Goal: Information Seeking & Learning: Learn about a topic

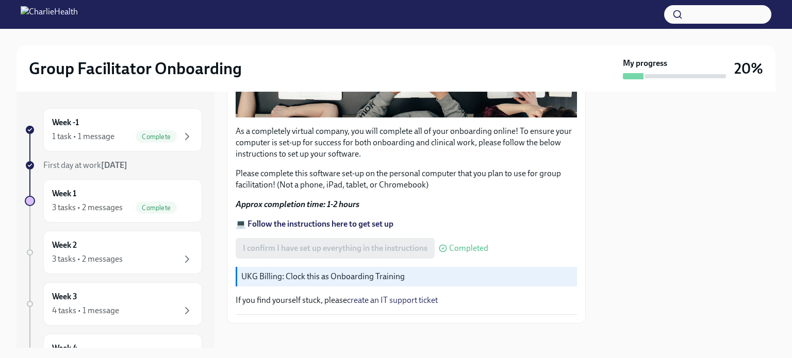
scroll to position [330, 0]
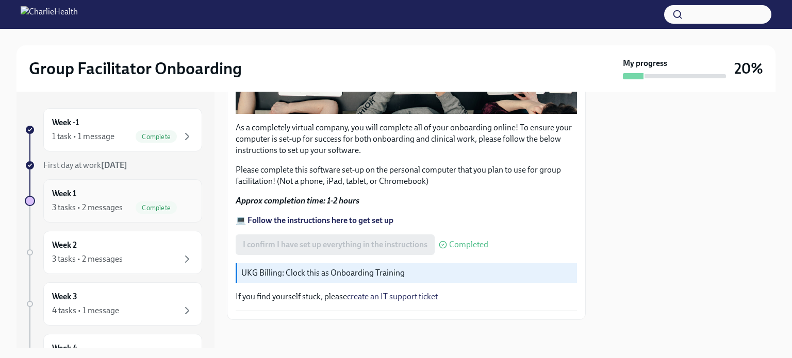
click at [138, 195] on div "Week 1 3 tasks • 2 messages Complete" at bounding box center [122, 201] width 141 height 26
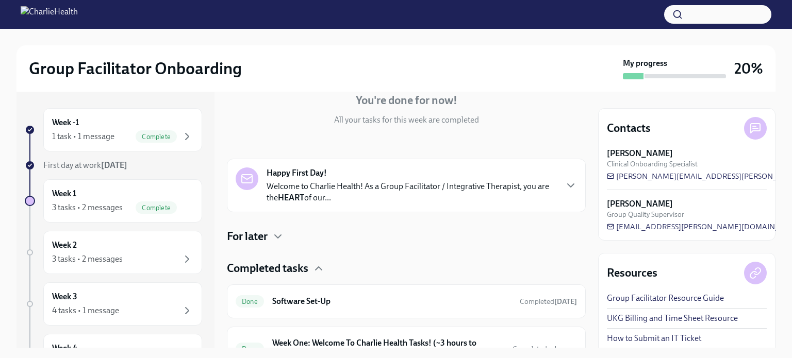
scroll to position [200, 0]
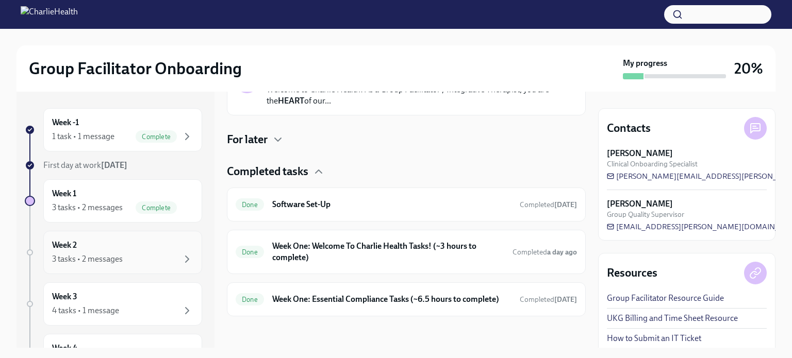
click at [120, 242] on div "Week 2 3 tasks • 2 messages" at bounding box center [122, 253] width 141 height 26
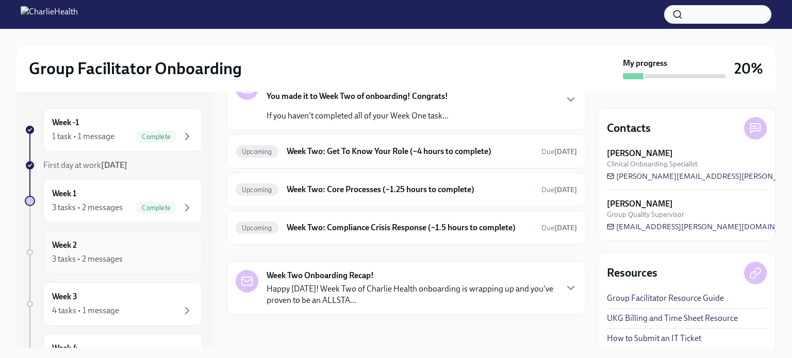
scroll to position [69, 0]
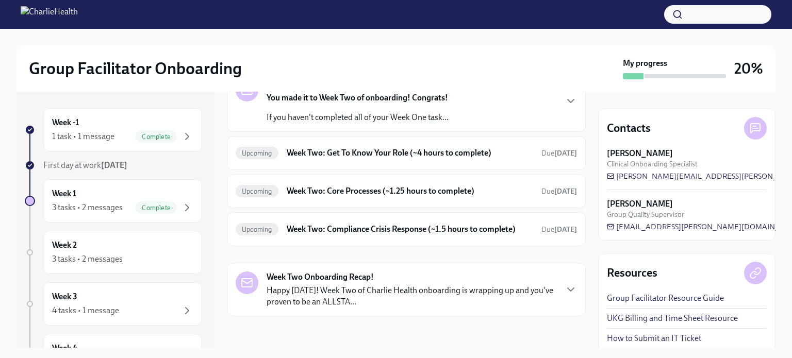
click at [456, 99] on div "Happy Week Two! You made it to Week Two of onboarding! Congrats! If you haven't…" at bounding box center [406, 101] width 341 height 44
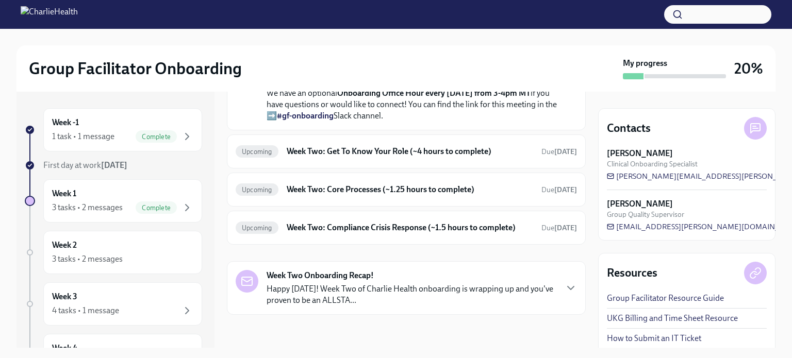
scroll to position [335, 0]
click at [447, 157] on h6 "Week Two: Get To Know Your Role (~4 hours to complete)" at bounding box center [410, 151] width 246 height 11
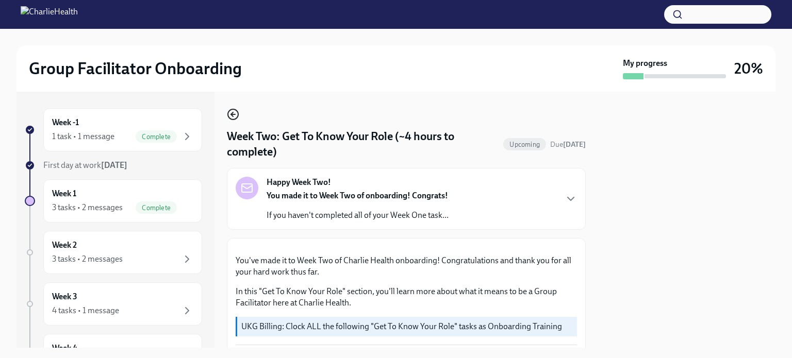
click at [234, 114] on icon "button" at bounding box center [233, 114] width 4 height 0
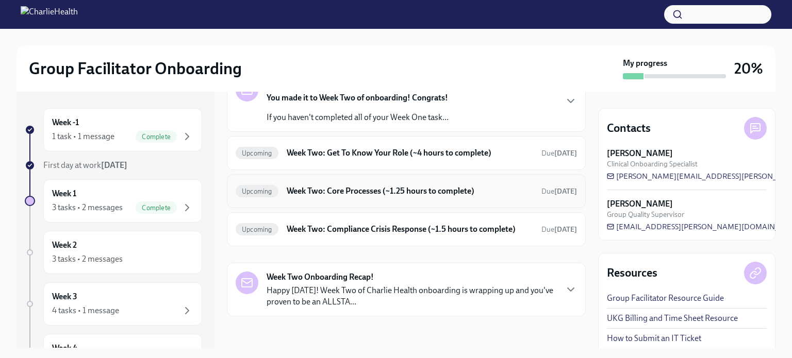
scroll to position [18, 0]
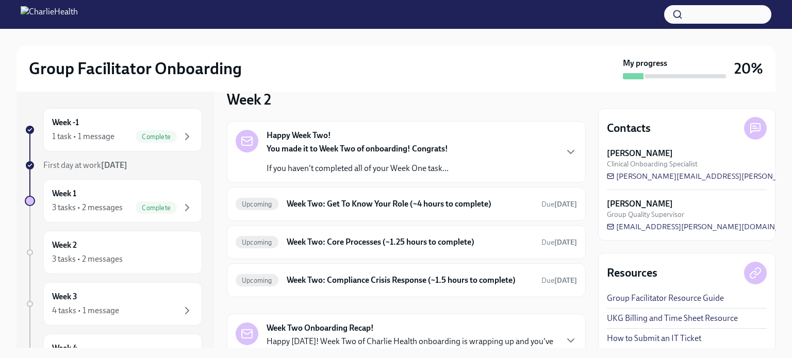
click at [391, 152] on strong "You made it to Week Two of onboarding! Congrats!" at bounding box center [357, 149] width 181 height 10
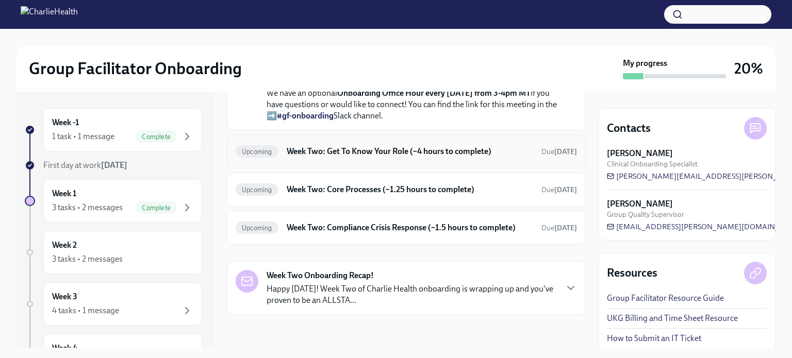
scroll to position [407, 0]
click at [433, 156] on h6 "Week Two: Get To Know Your Role (~4 hours to complete)" at bounding box center [410, 151] width 246 height 11
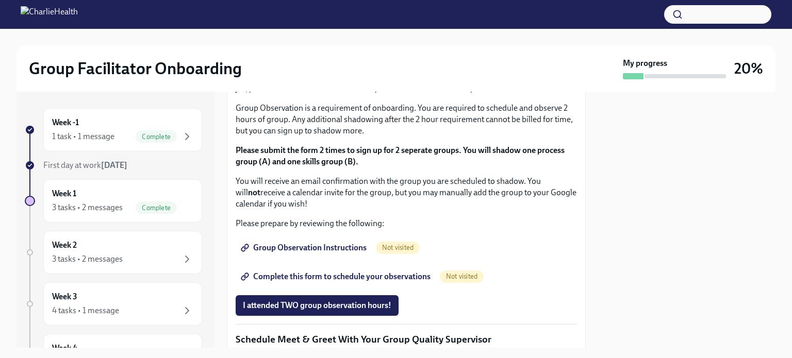
scroll to position [567, 0]
